Goal: Understand process/instructions: Learn how to perform a task or action

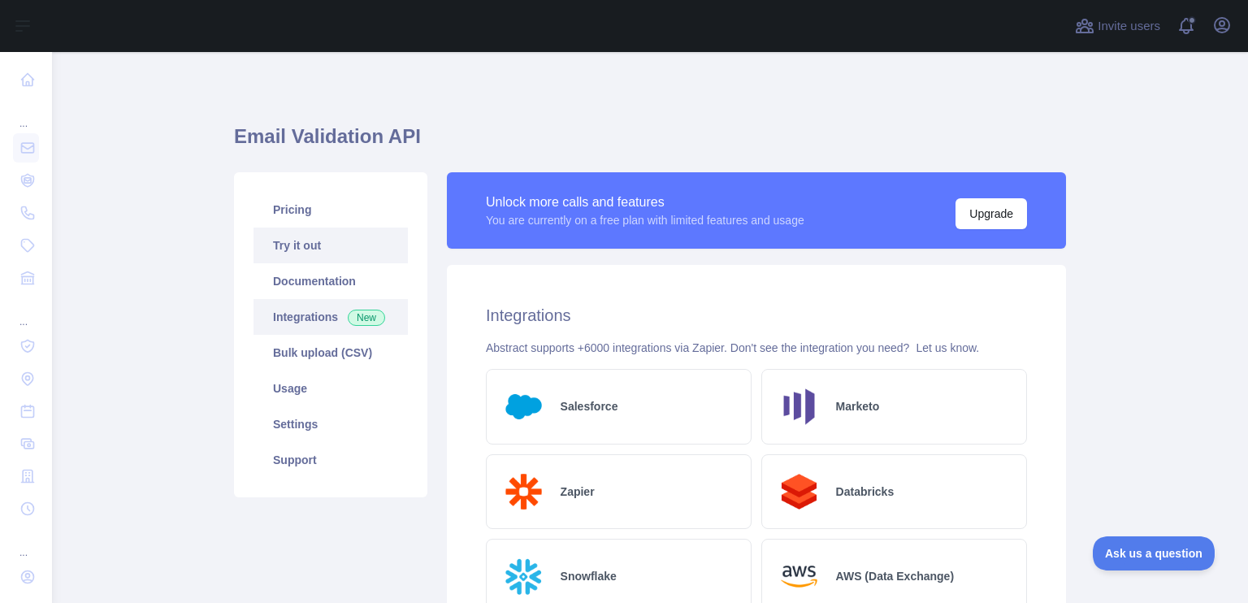
click at [273, 236] on link "Try it out" at bounding box center [330, 245] width 154 height 36
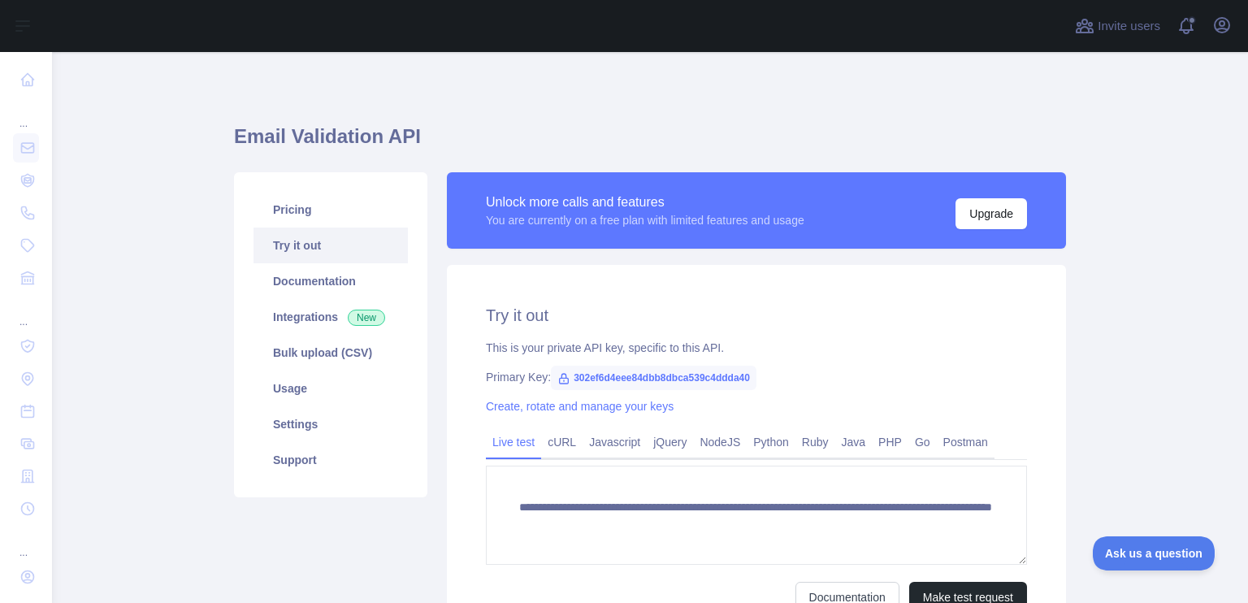
scroll to position [81, 0]
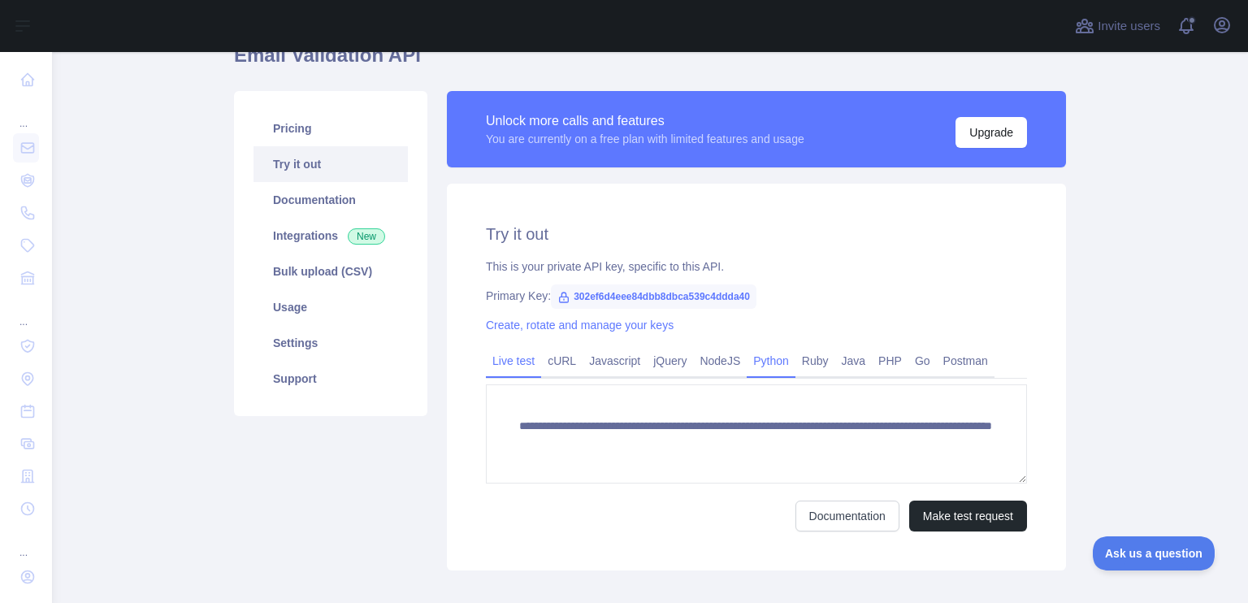
click at [783, 363] on link "Python" at bounding box center [771, 361] width 49 height 26
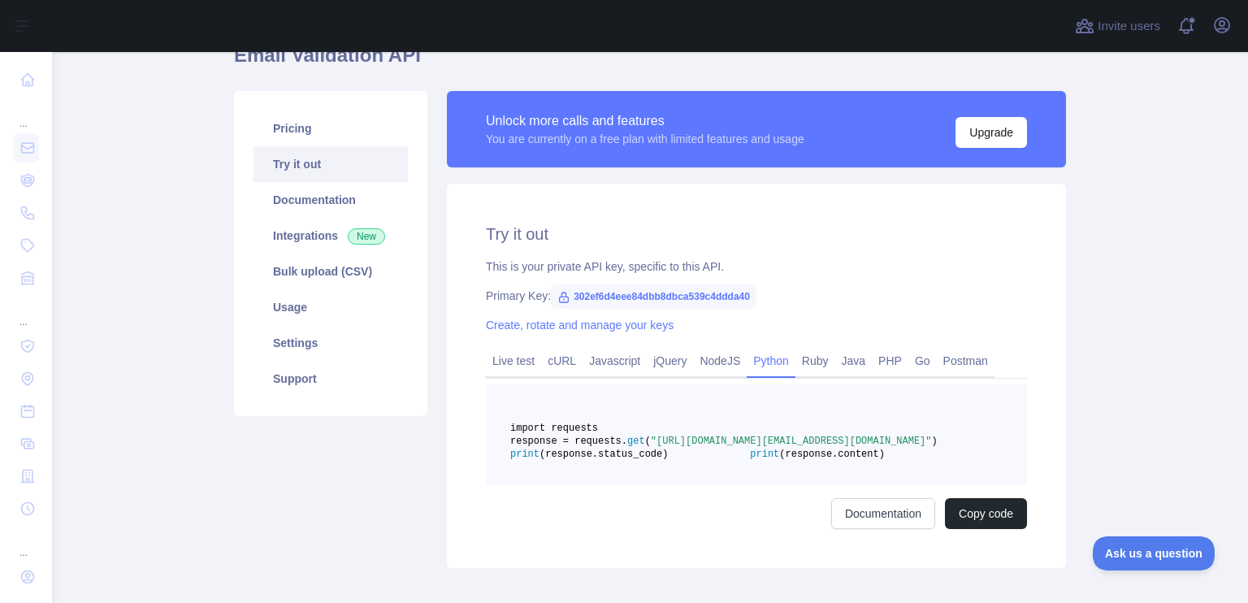
scroll to position [0, 0]
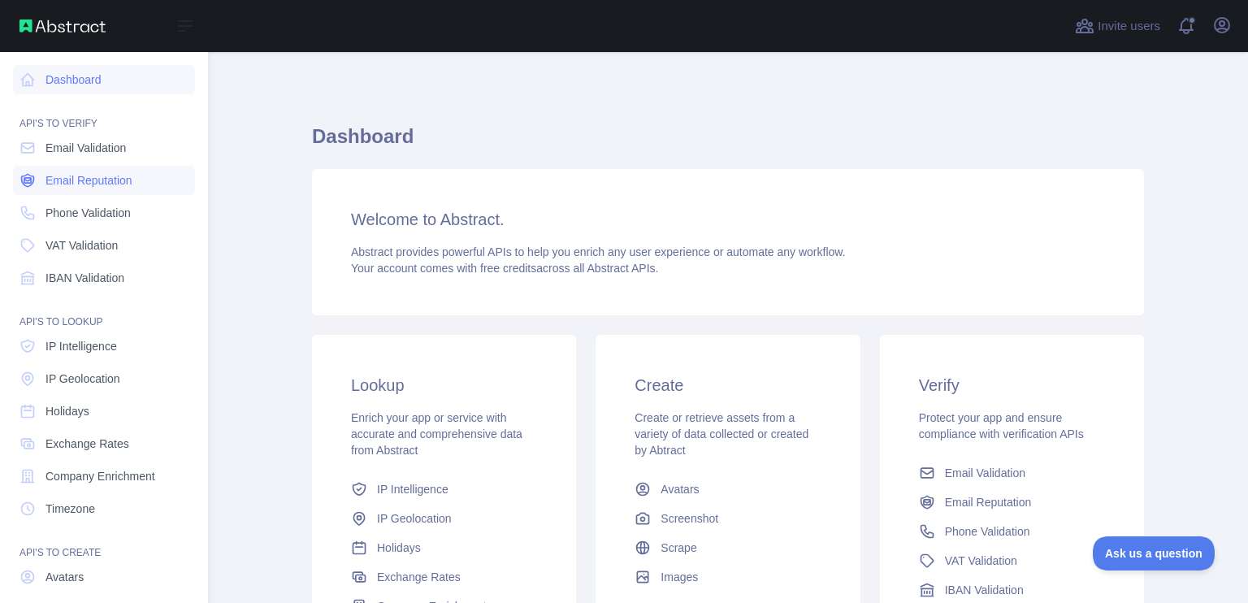
click at [59, 177] on span "Email Reputation" at bounding box center [88, 180] width 87 height 16
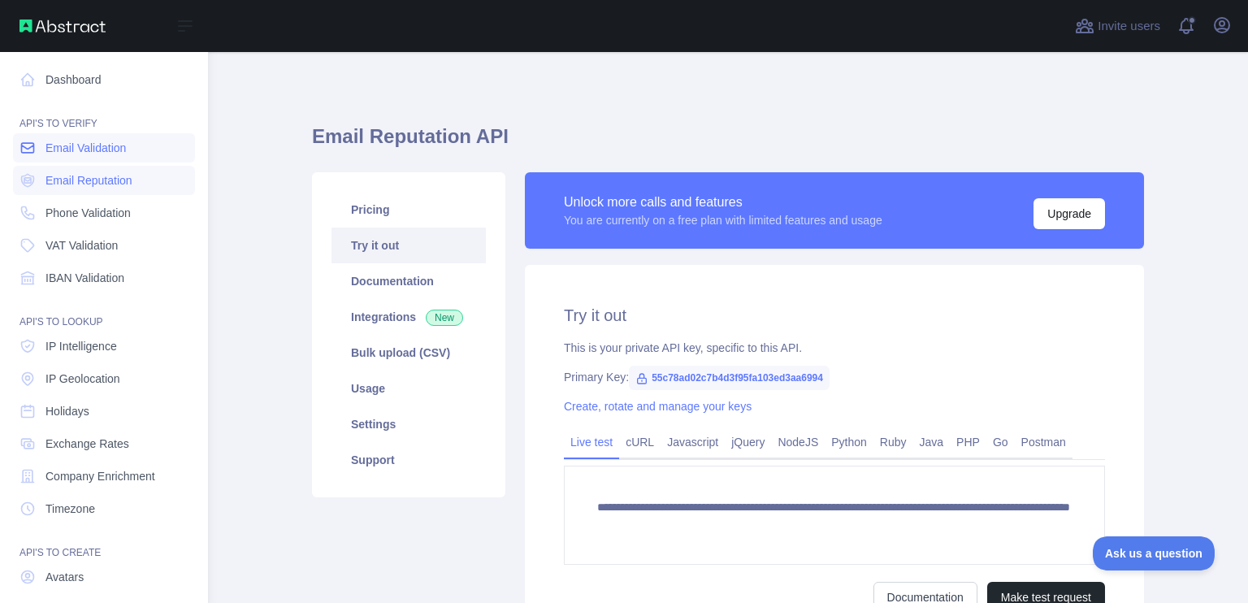
click at [67, 159] on link "Email Validation" at bounding box center [104, 147] width 182 height 29
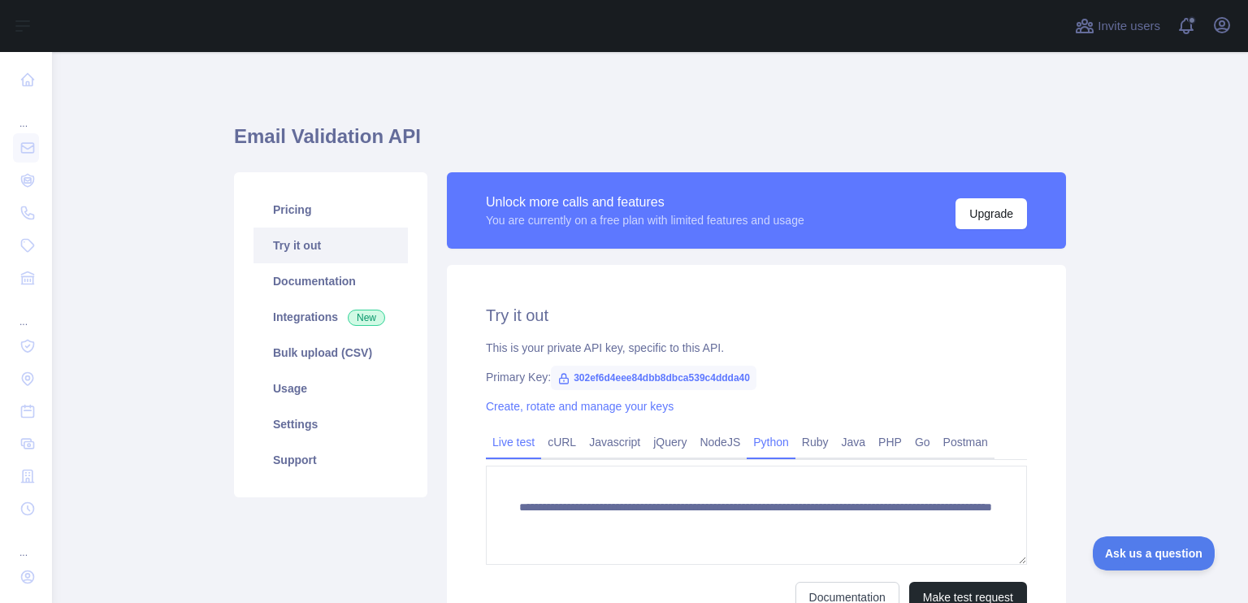
click at [770, 440] on link "Python" at bounding box center [771, 442] width 49 height 26
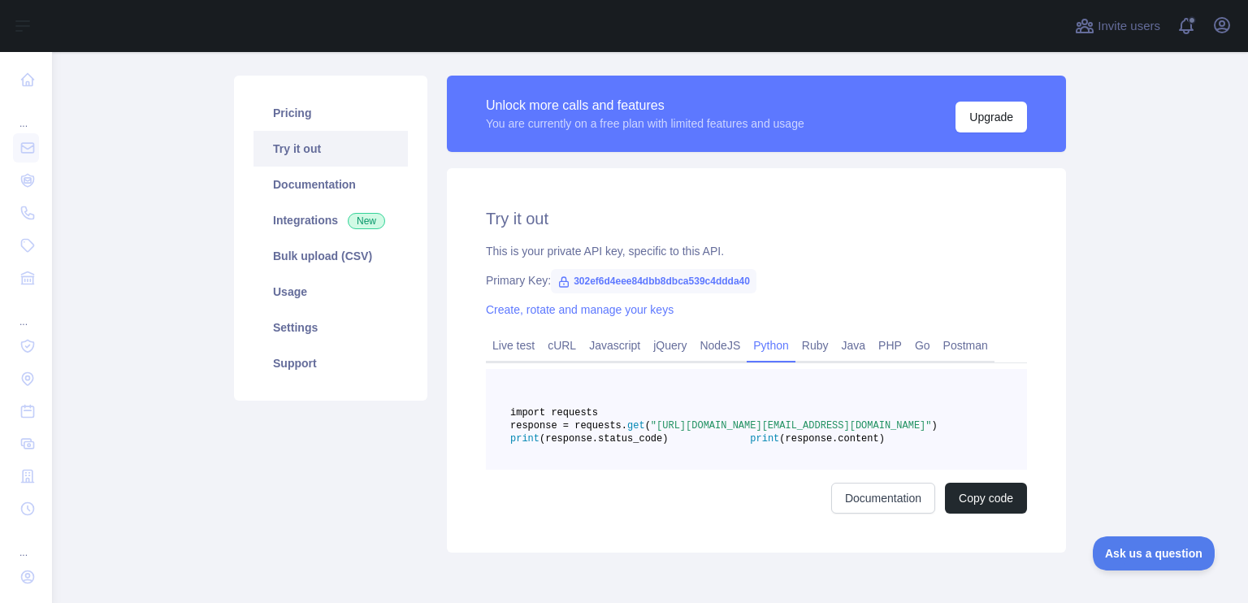
scroll to position [99, 0]
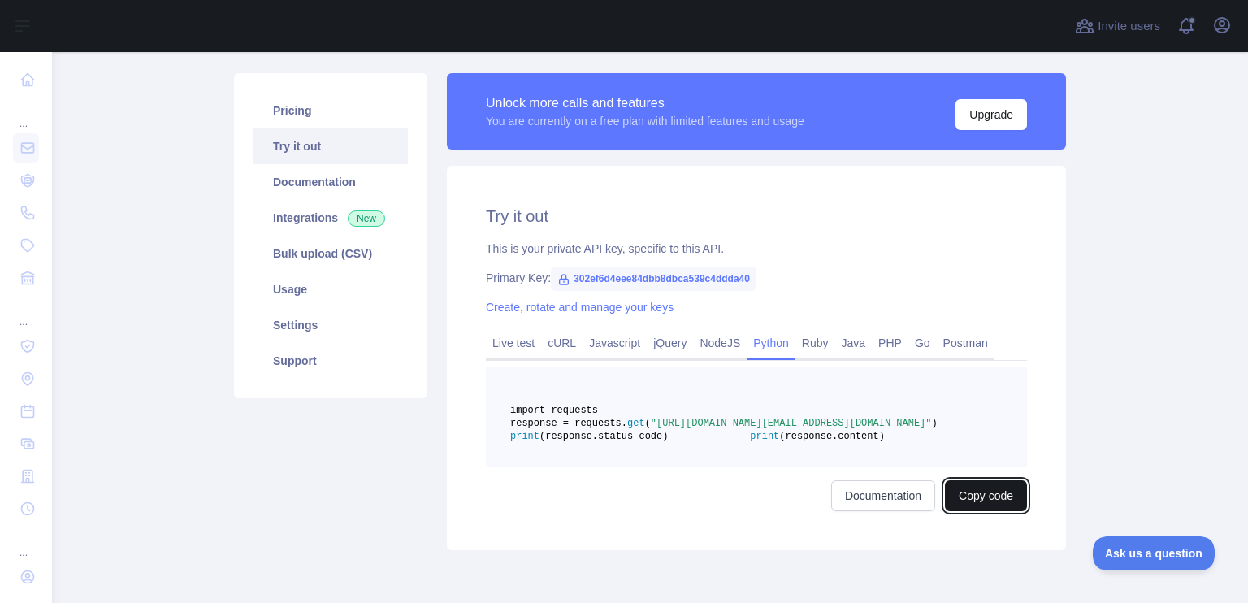
click at [952, 511] on button "Copy code" at bounding box center [986, 495] width 82 height 31
